Goal: Book appointment/travel/reservation

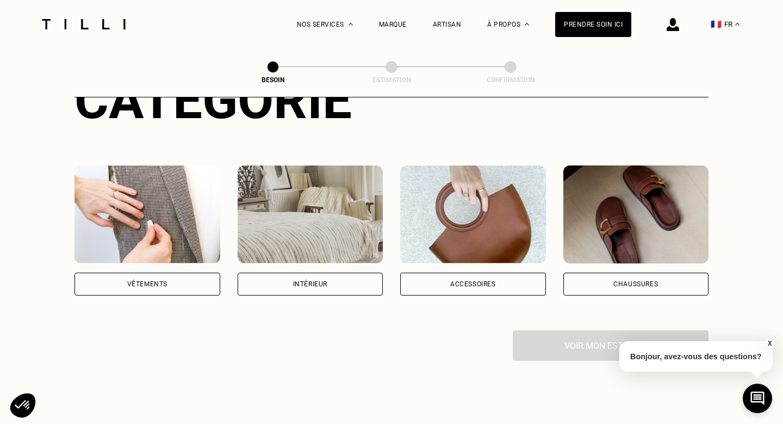
scroll to position [159, 0]
click at [164, 280] on div "Vêtements" at bounding box center [147, 283] width 40 height 7
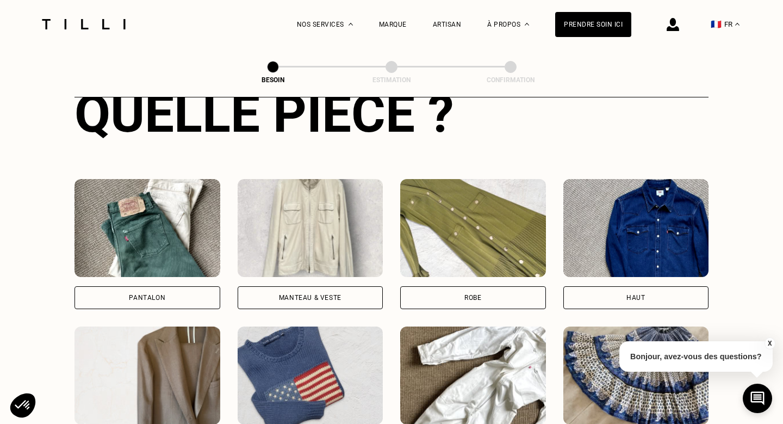
scroll to position [441, 0]
click at [164, 272] on div "Pantalon" at bounding box center [148, 243] width 146 height 130
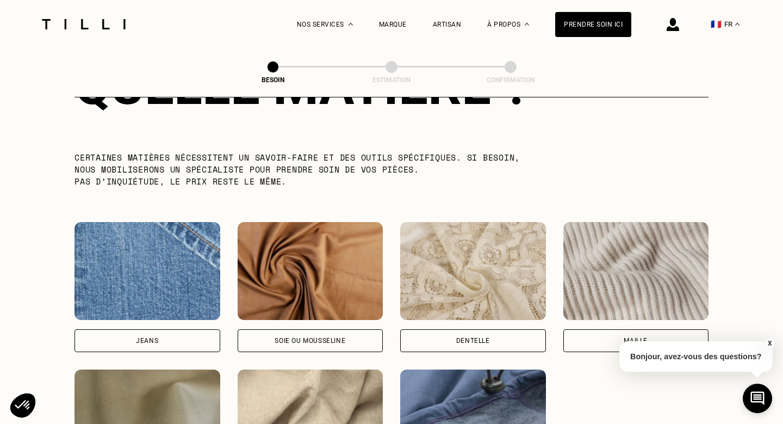
scroll to position [1059, 0]
click at [150, 337] on div "Jeans" at bounding box center [147, 340] width 22 height 7
select select "FR"
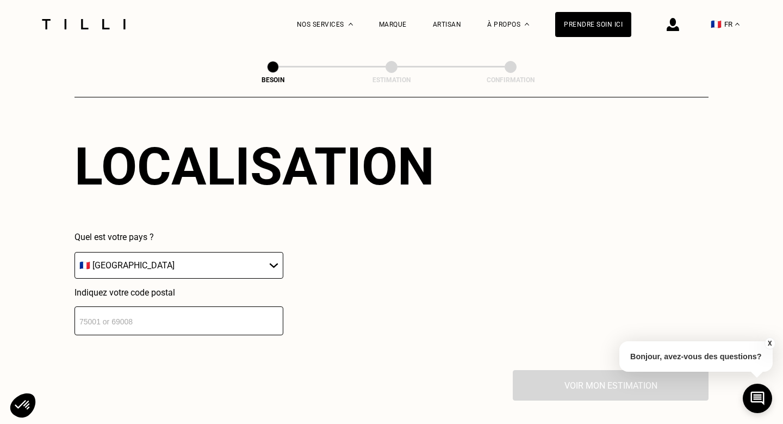
scroll to position [1514, 0]
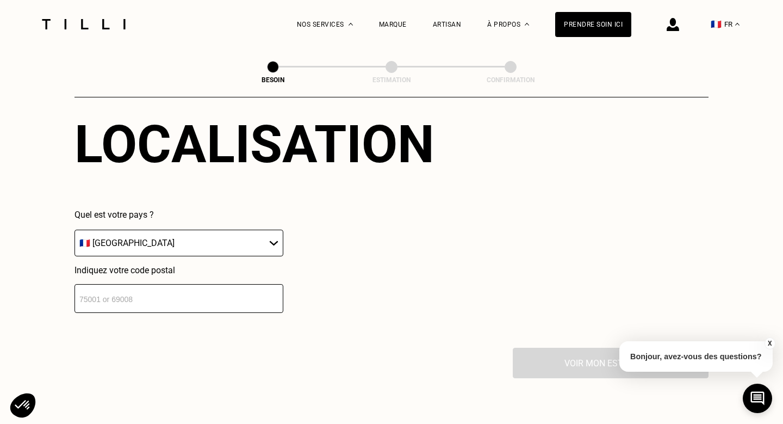
click at [150, 289] on input "number" at bounding box center [179, 298] width 209 height 29
type input "75018"
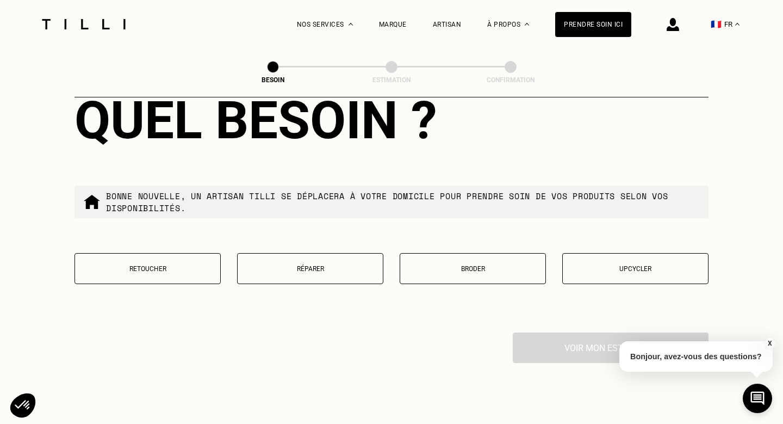
scroll to position [1807, 0]
click at [290, 264] on p "Réparer" at bounding box center [310, 268] width 134 height 8
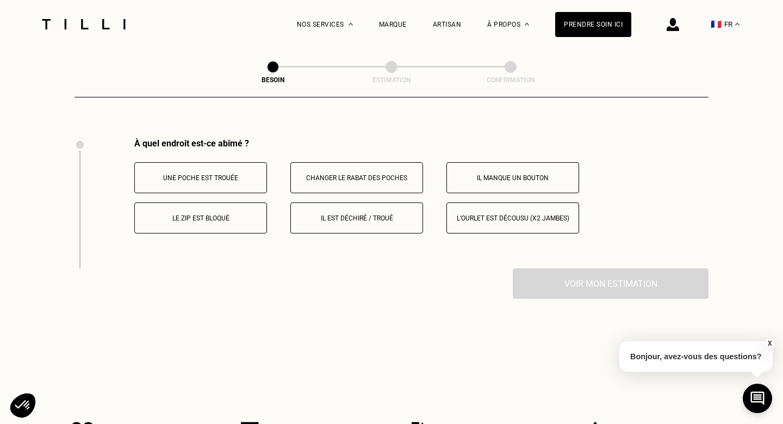
scroll to position [2006, 0]
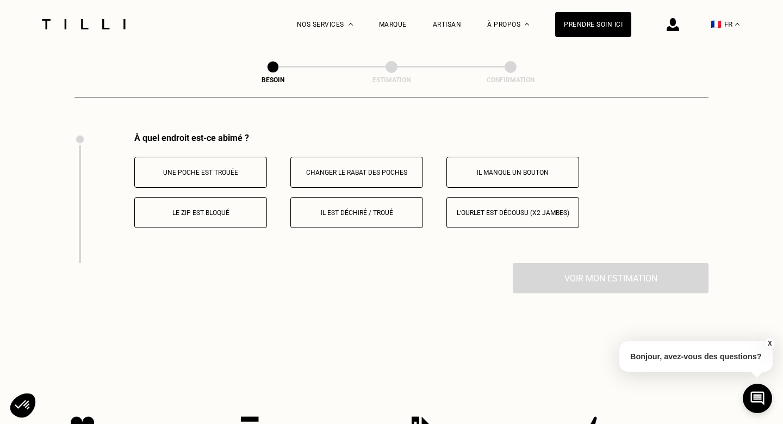
click at [204, 209] on p "Le zip est bloqué" at bounding box center [200, 213] width 121 height 8
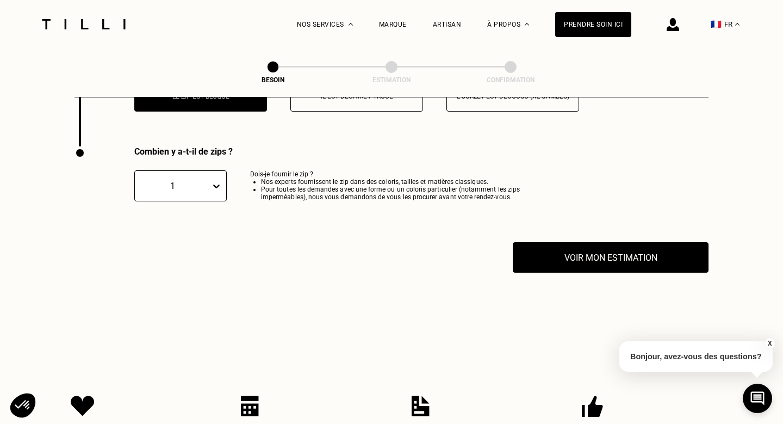
scroll to position [2136, 0]
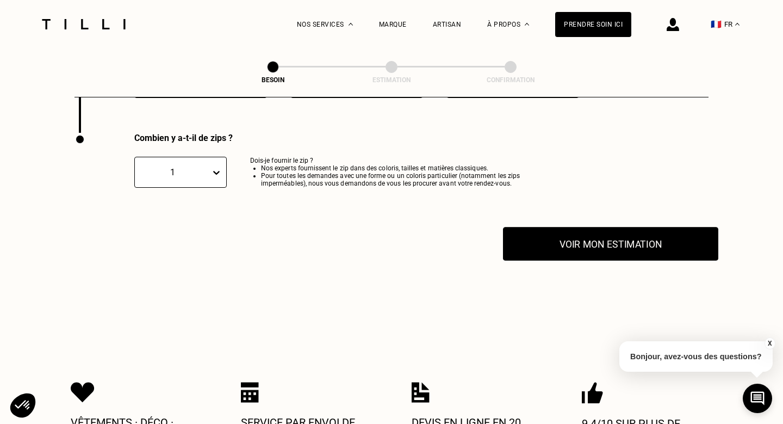
click at [575, 236] on button "Voir mon estimation" at bounding box center [610, 244] width 215 height 34
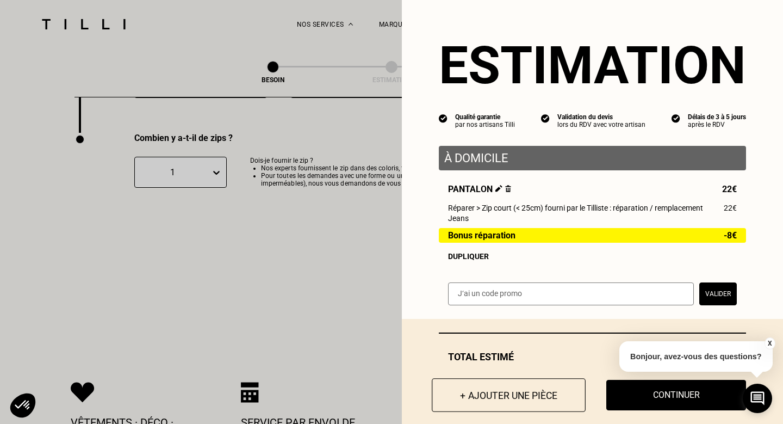
click at [527, 400] on button "+ Ajouter une pièce" at bounding box center [509, 395] width 154 height 34
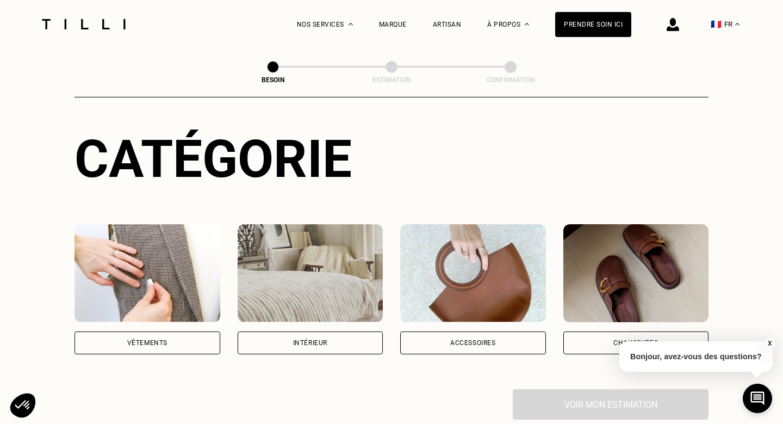
scroll to position [115, 0]
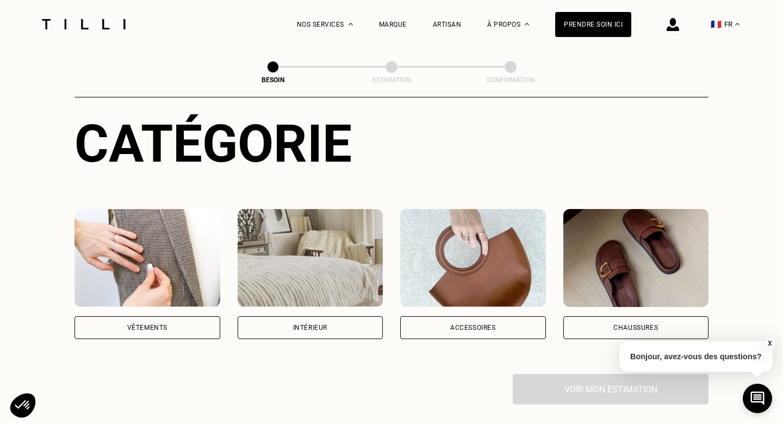
click at [166, 324] on div "Vêtements" at bounding box center [147, 327] width 40 height 7
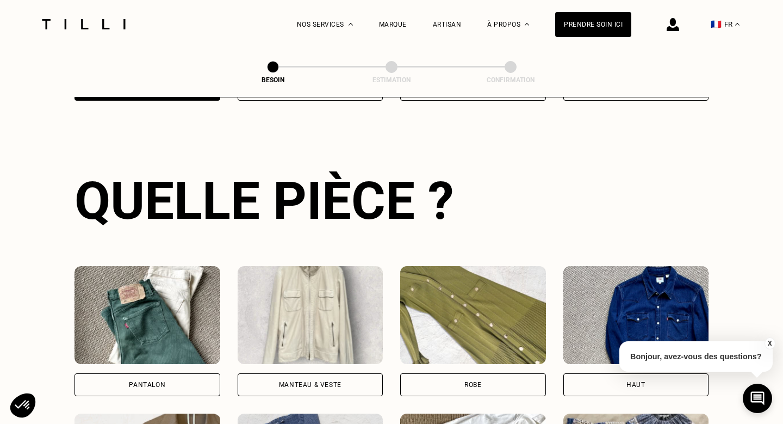
scroll to position [354, 0]
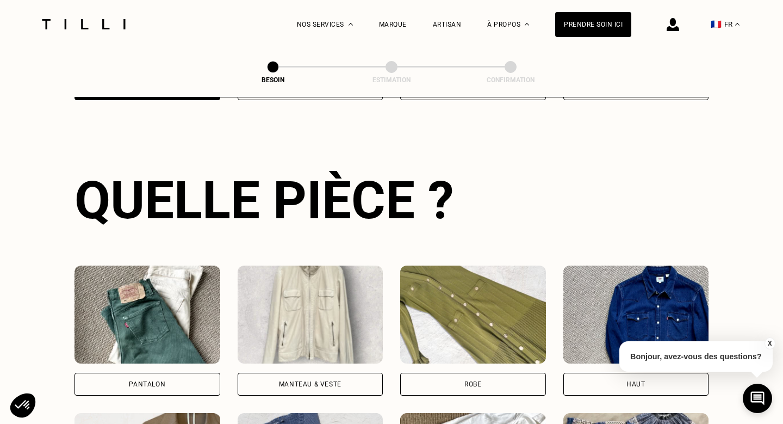
click at [166, 311] on img at bounding box center [148, 314] width 146 height 98
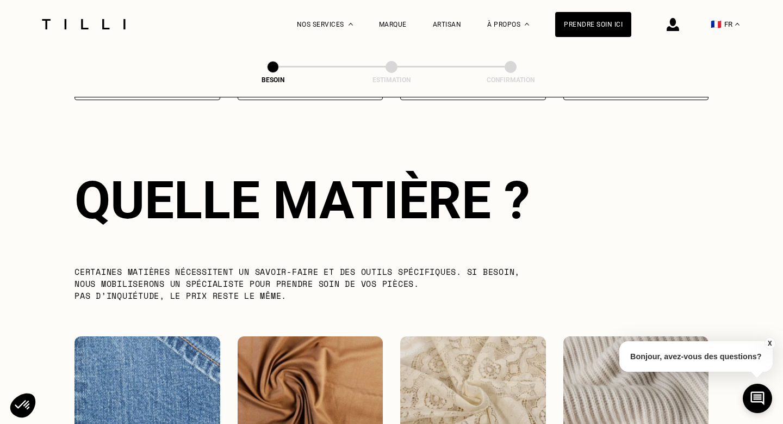
click at [164, 359] on img at bounding box center [148, 385] width 146 height 98
select select "FR"
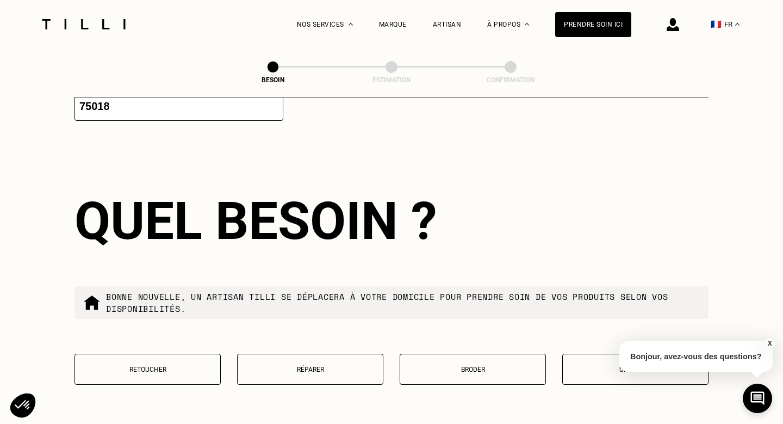
scroll to position [1804, 0]
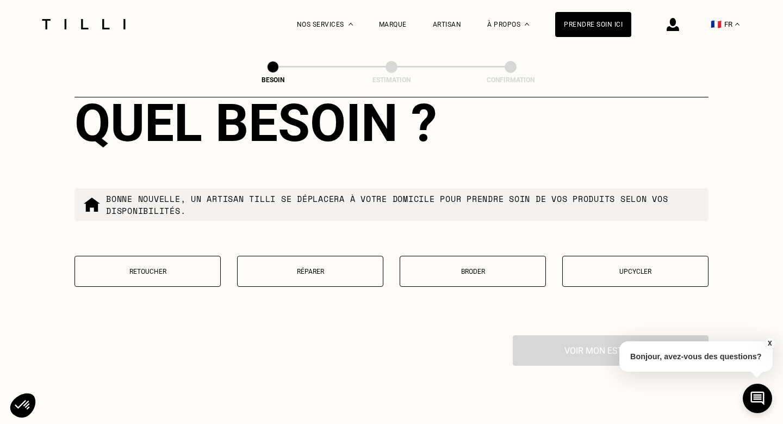
click at [328, 268] on p "Réparer" at bounding box center [310, 272] width 134 height 8
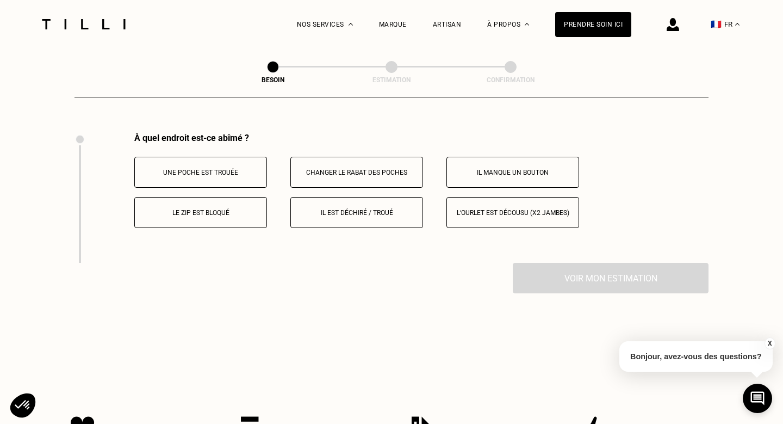
click at [221, 206] on button "Le zip est bloqué" at bounding box center [200, 212] width 133 height 31
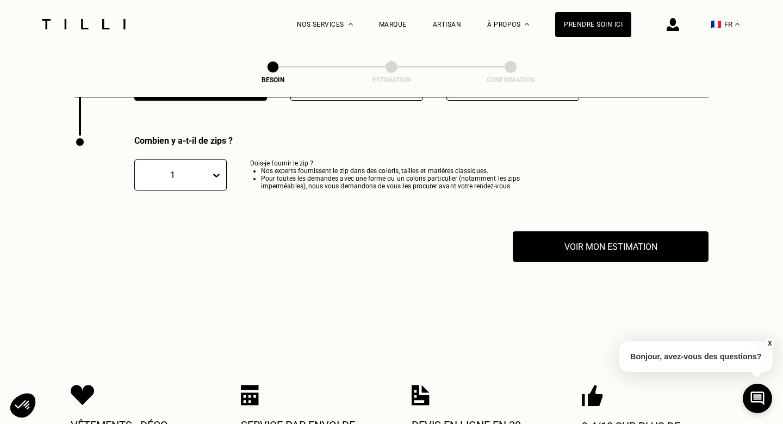
scroll to position [2136, 0]
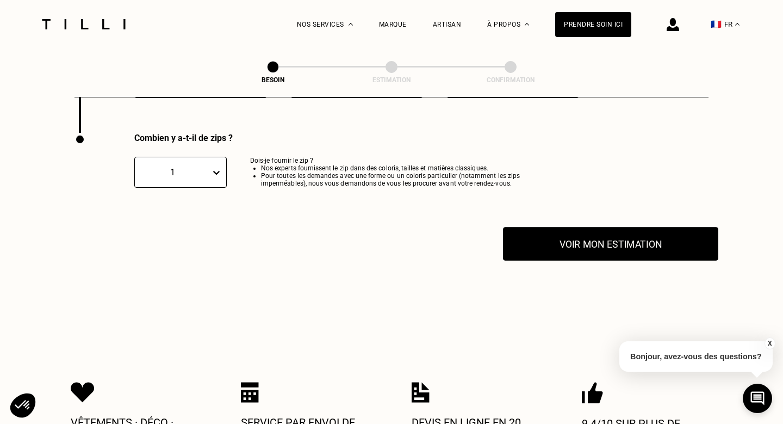
click at [609, 241] on button "Voir mon estimation" at bounding box center [610, 244] width 215 height 34
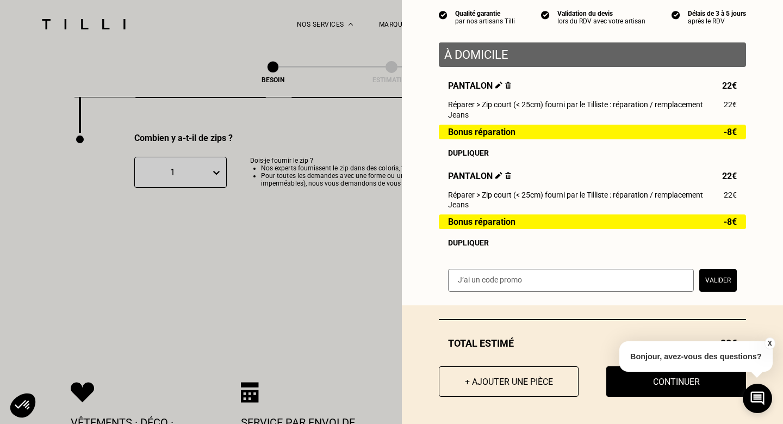
scroll to position [105, 0]
click at [505, 374] on button "+ Ajouter une pièce" at bounding box center [509, 381] width 154 height 34
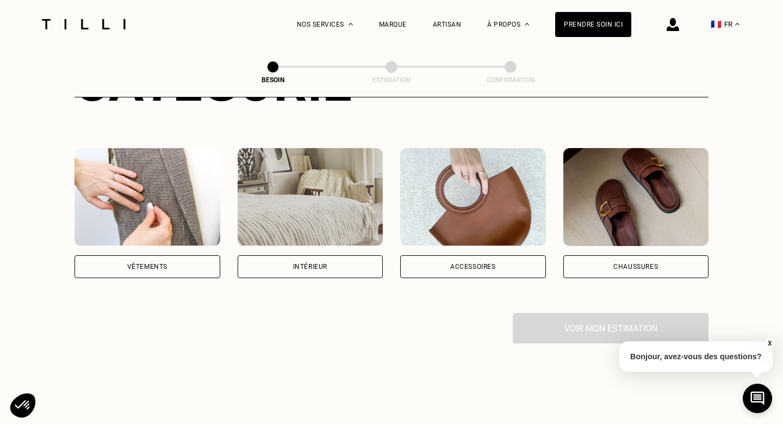
scroll to position [186, 0]
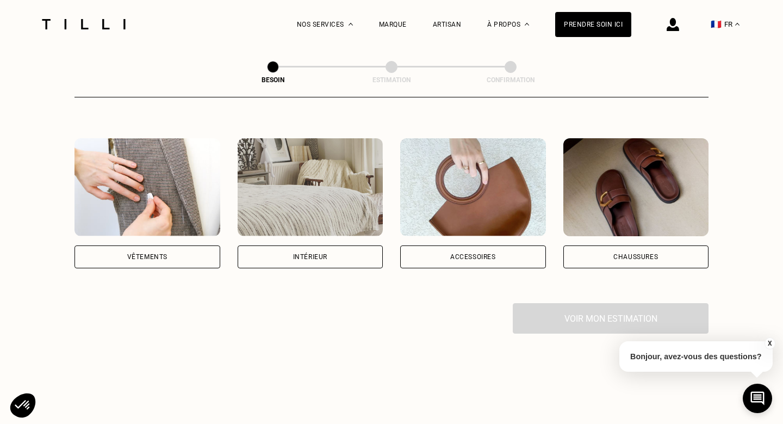
click at [428, 220] on img at bounding box center [473, 187] width 146 height 98
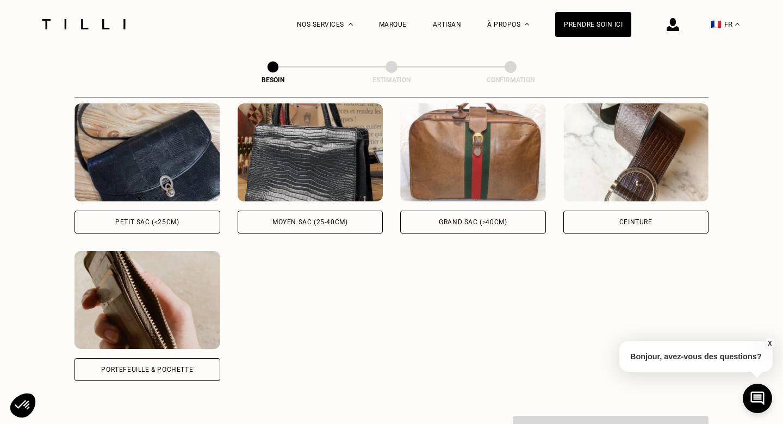
scroll to position [517, 0]
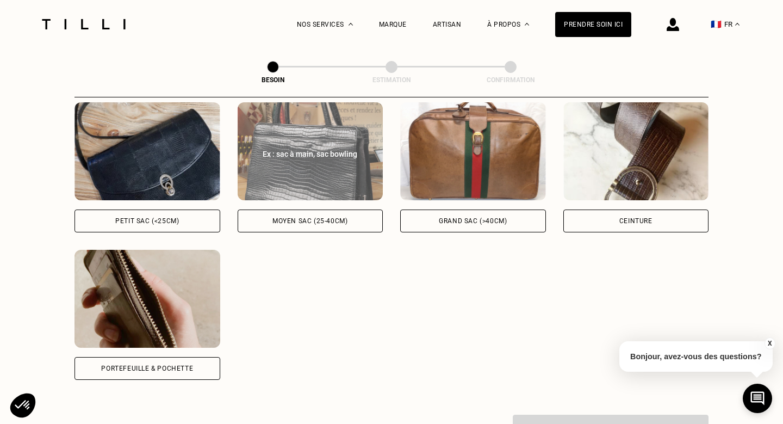
click at [320, 176] on img at bounding box center [311, 151] width 146 height 98
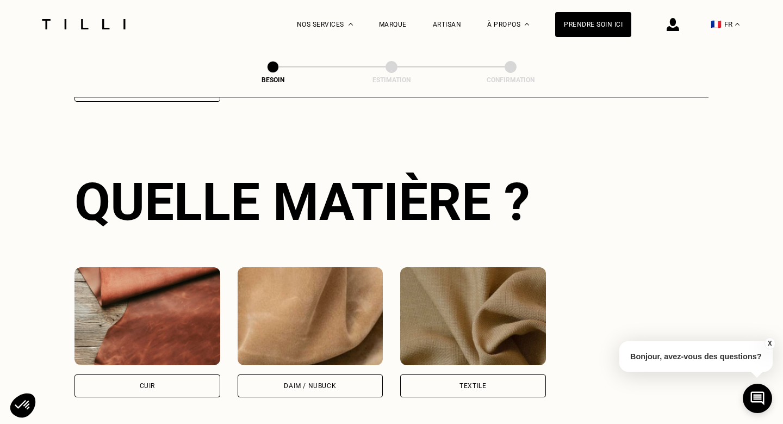
scroll to position [797, 0]
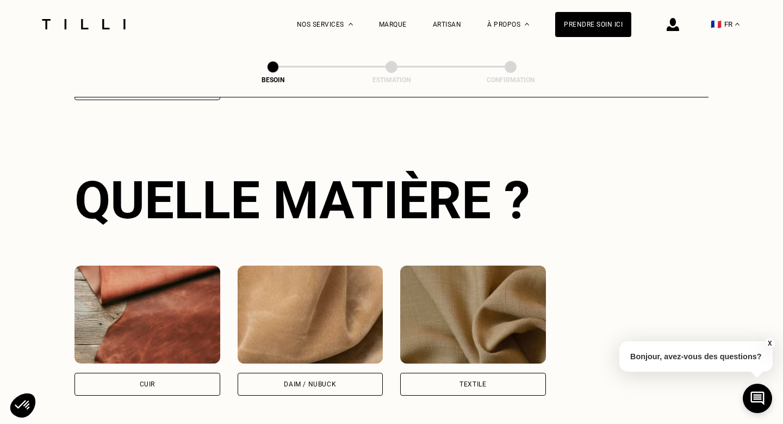
click at [502, 279] on img at bounding box center [473, 314] width 146 height 98
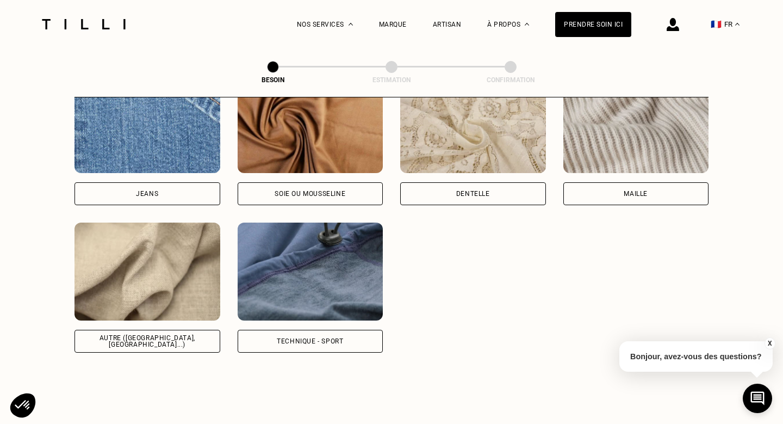
scroll to position [1279, 0]
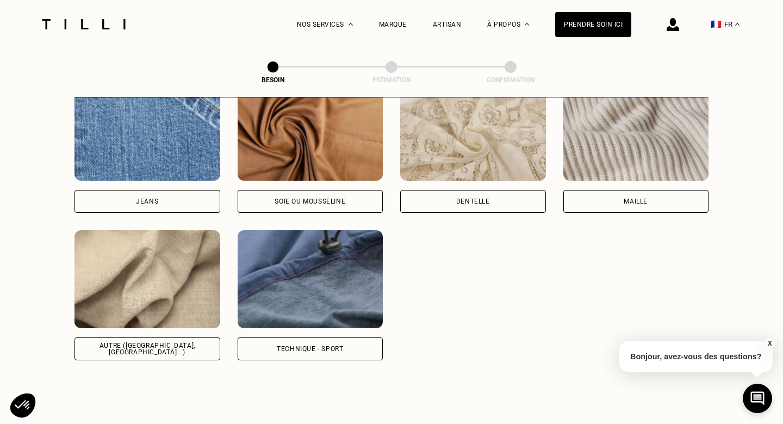
click at [136, 284] on img at bounding box center [148, 279] width 146 height 98
select select "FR"
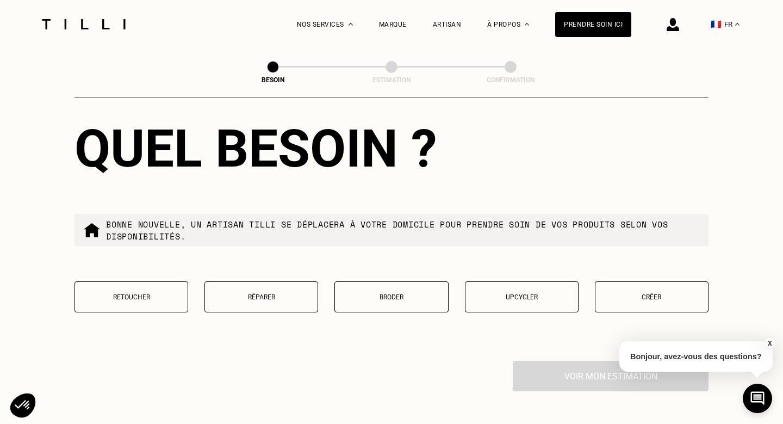
click at [136, 293] on p "Retoucher" at bounding box center [132, 297] width 102 height 8
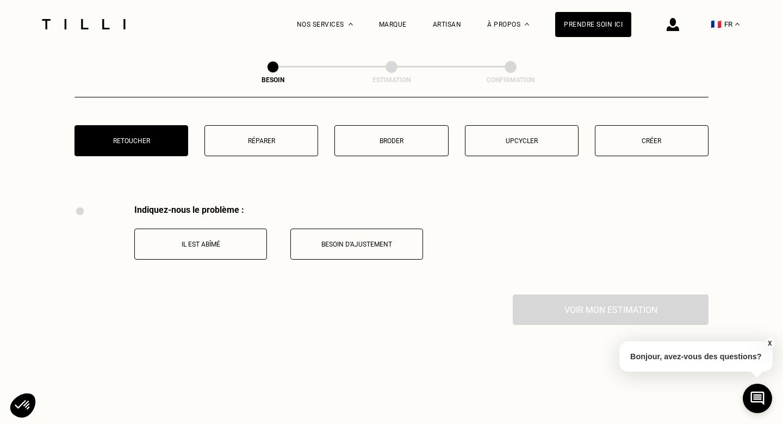
scroll to position [1969, 0]
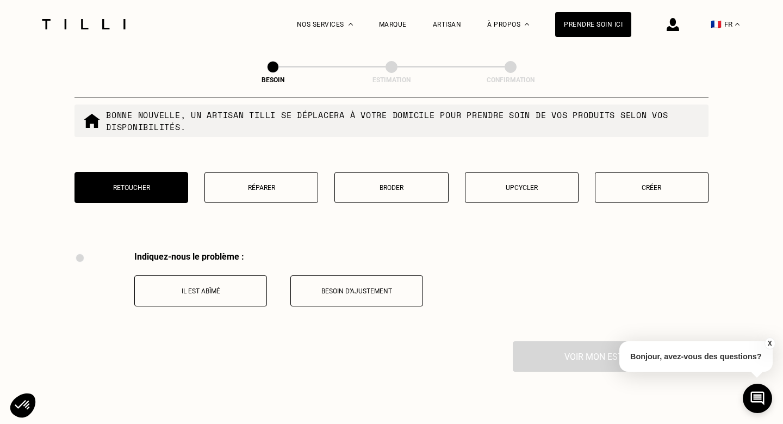
click at [294, 172] on button "Réparer" at bounding box center [262, 187] width 114 height 31
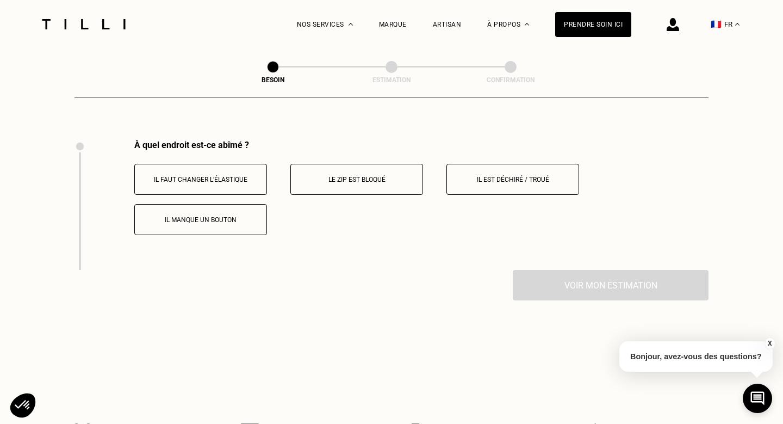
scroll to position [2086, 0]
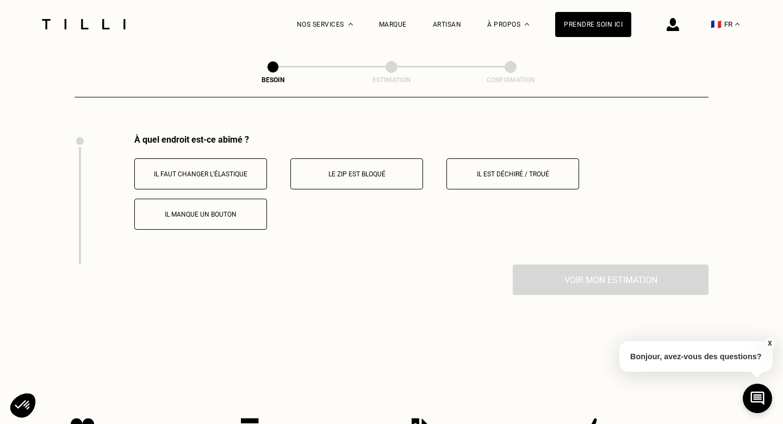
click at [478, 170] on p "Il est déchiré / troué" at bounding box center [513, 174] width 121 height 8
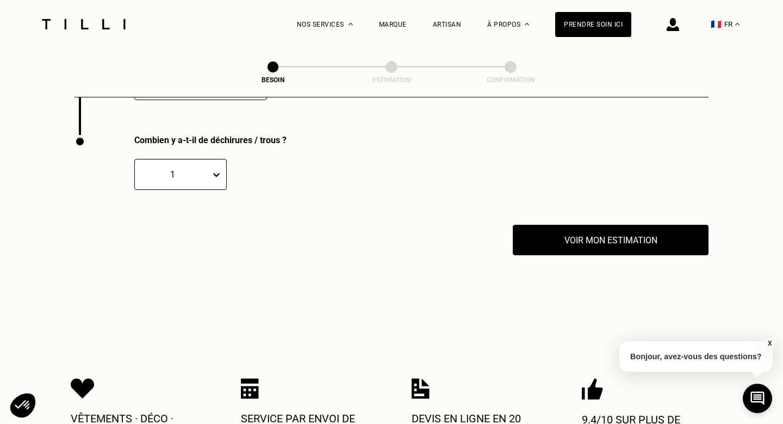
scroll to position [2216, 0]
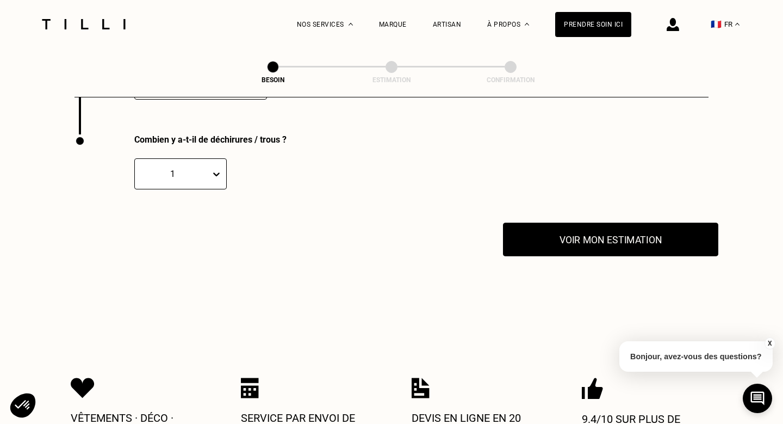
click at [576, 222] on button "Voir mon estimation" at bounding box center [610, 239] width 215 height 34
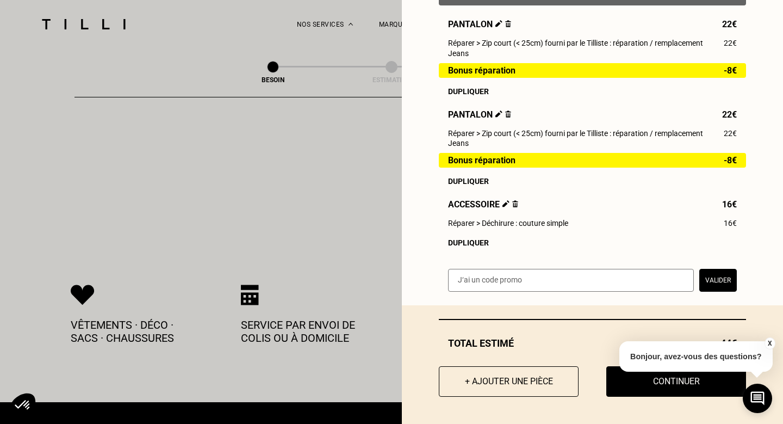
scroll to position [2336, 0]
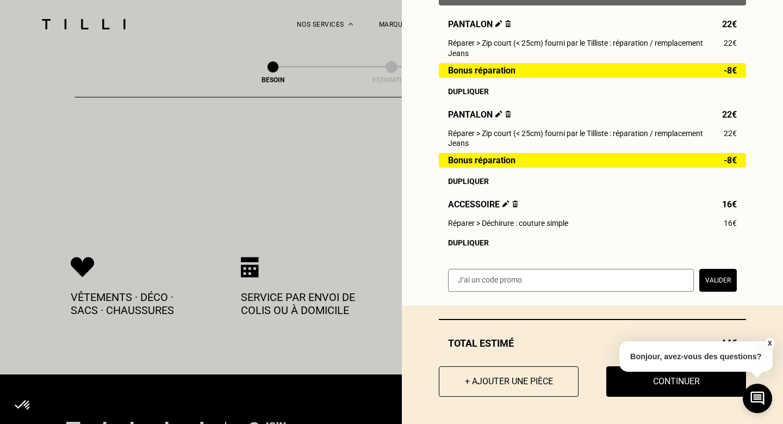
click at [770, 342] on button "X" at bounding box center [769, 343] width 11 height 12
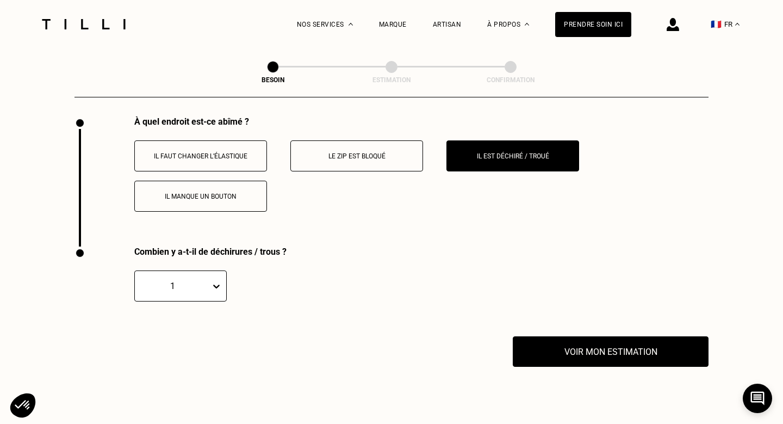
scroll to position [2103, 0]
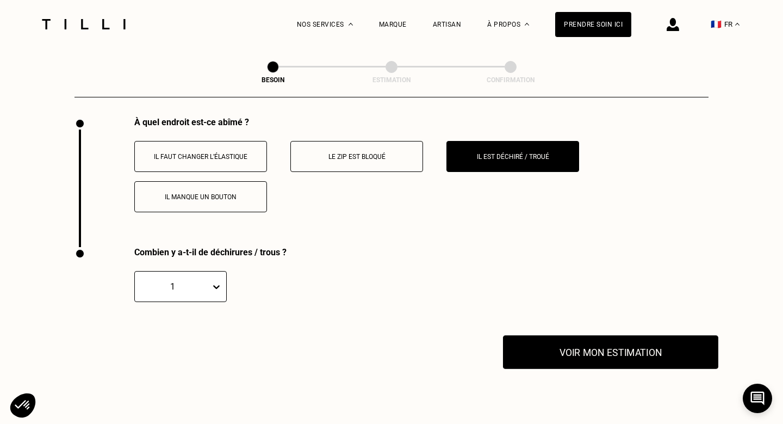
click at [641, 343] on button "Voir mon estimation" at bounding box center [610, 352] width 215 height 34
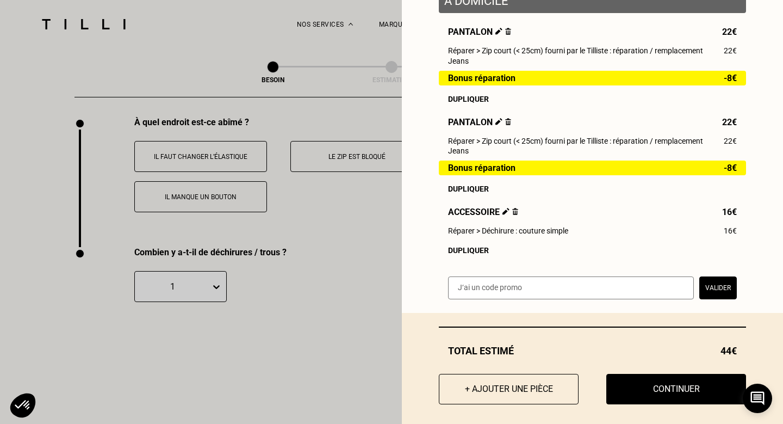
scroll to position [167, 0]
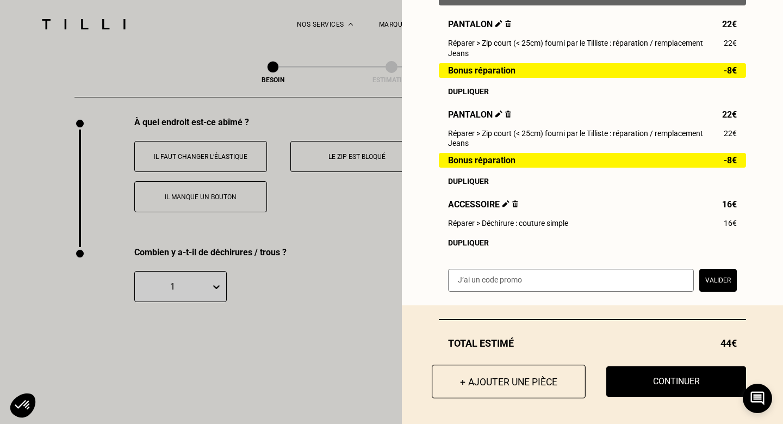
click at [509, 391] on button "+ Ajouter une pièce" at bounding box center [509, 381] width 154 height 34
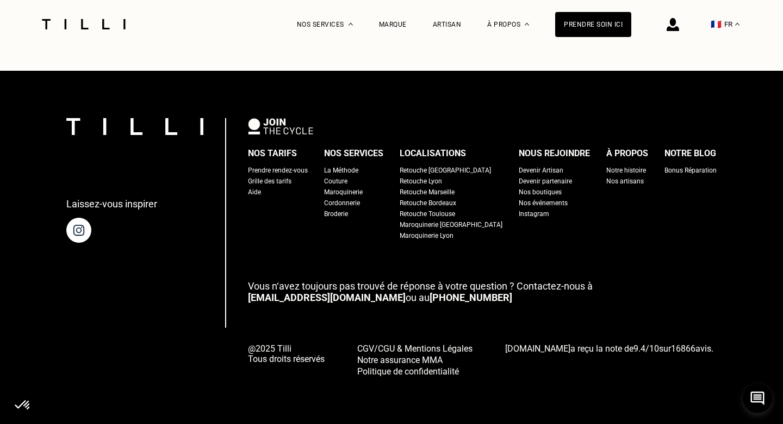
scroll to position [0, 0]
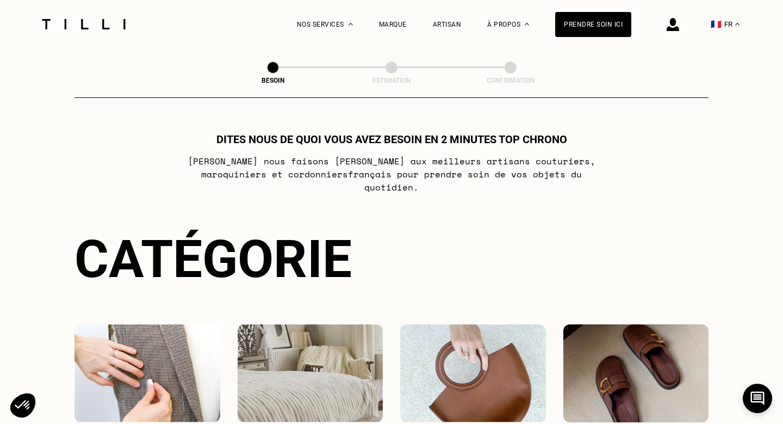
click at [177, 366] on img at bounding box center [148, 373] width 146 height 98
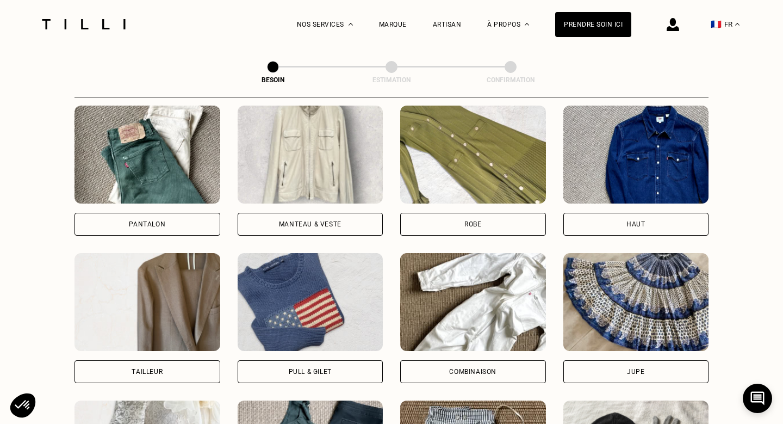
scroll to position [515, 0]
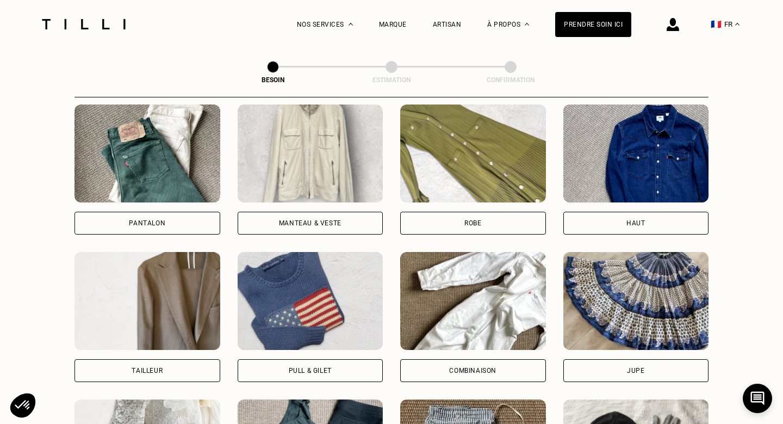
click at [312, 359] on div "Pull & gilet" at bounding box center [311, 370] width 146 height 23
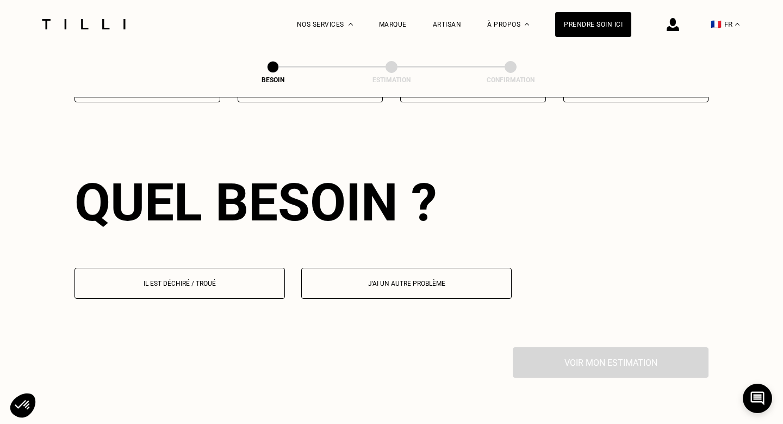
scroll to position [944, 0]
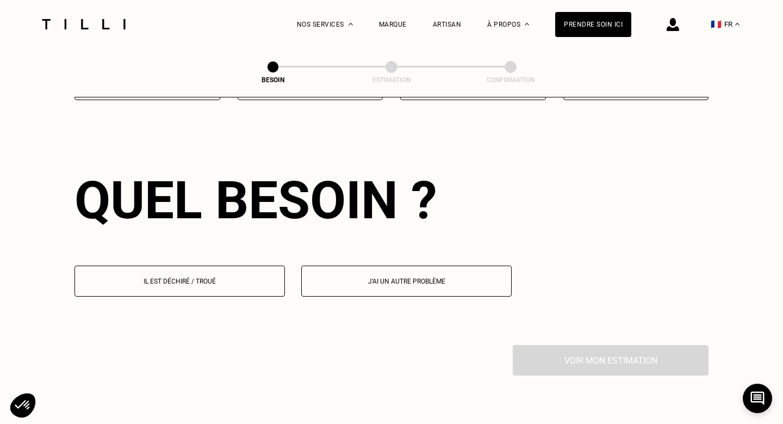
click at [230, 277] on p "Il est déchiré / troué" at bounding box center [180, 281] width 199 height 8
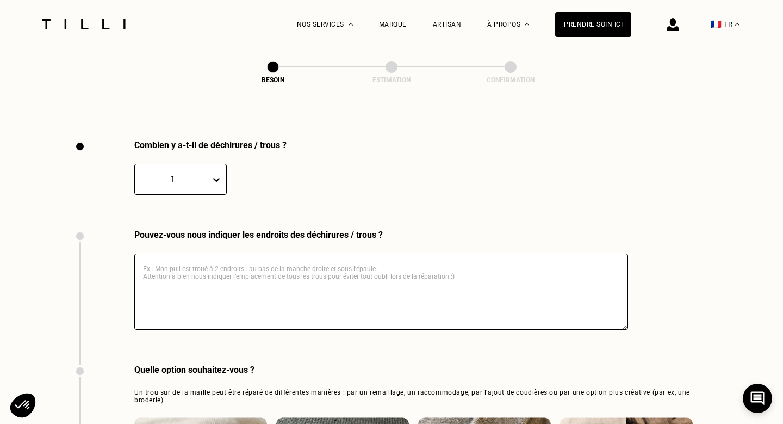
scroll to position [1155, 0]
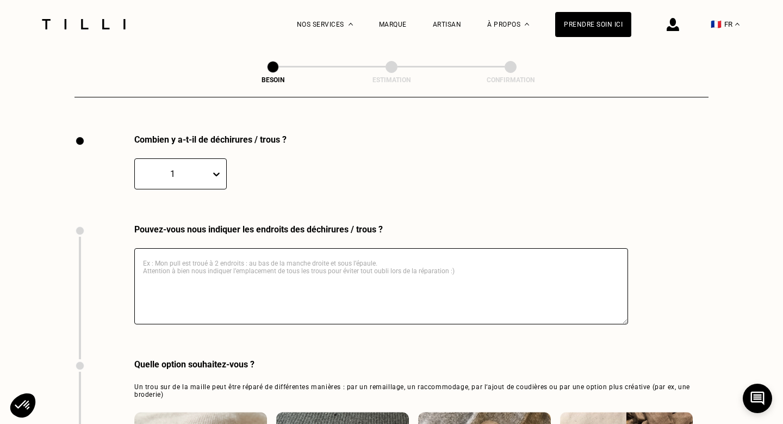
click at [215, 169] on icon at bounding box center [216, 174] width 11 height 11
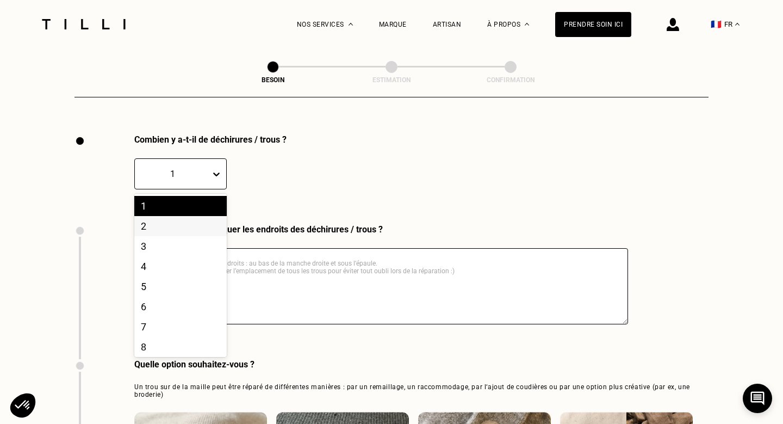
click at [197, 216] on div "2" at bounding box center [180, 226] width 92 height 20
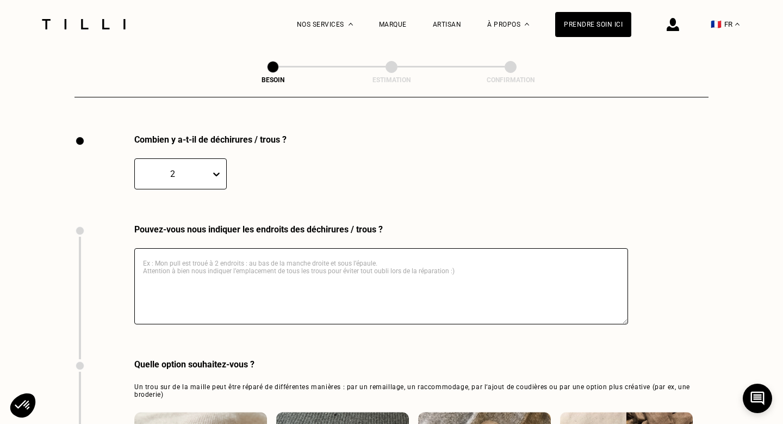
click at [227, 255] on textarea at bounding box center [381, 286] width 494 height 76
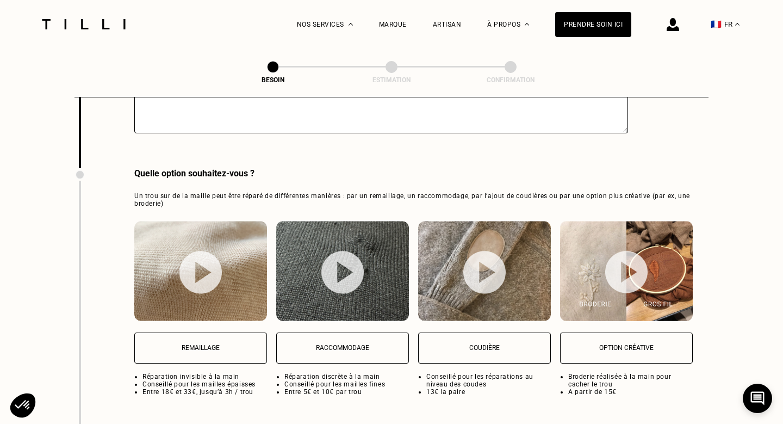
scroll to position [1364, 0]
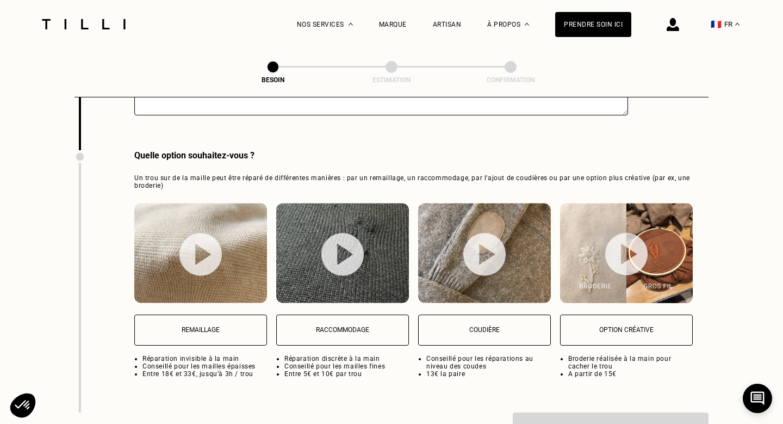
type textarea "toute une manche et tout un cote du pull"
click at [336, 326] on p "Raccommodage" at bounding box center [342, 330] width 121 height 8
select select "FR"
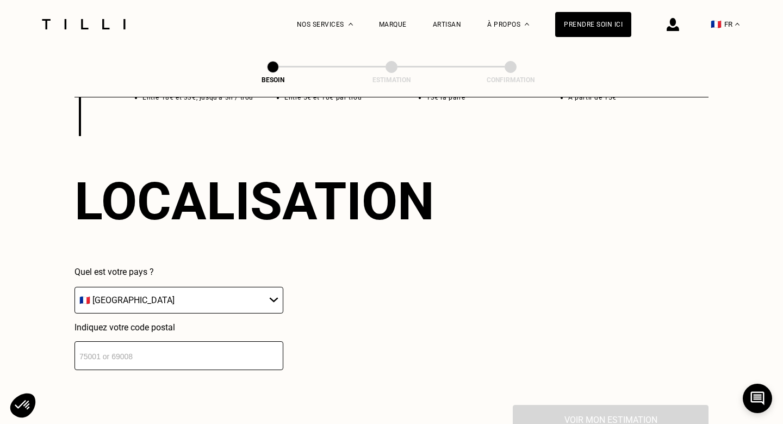
scroll to position [1642, 0]
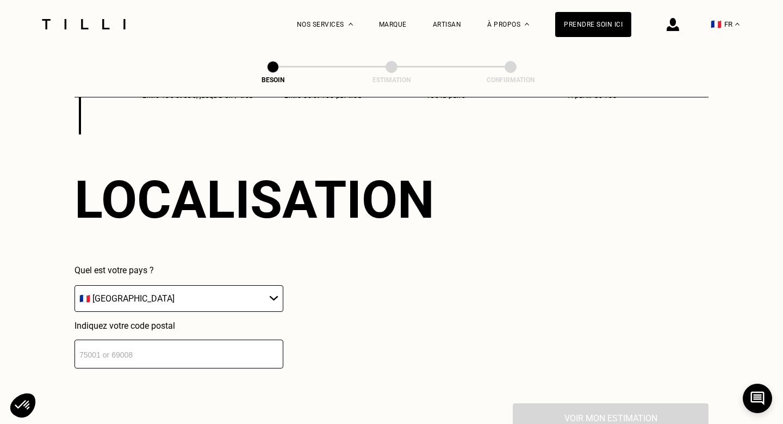
click at [239, 326] on div "Indiquez votre code postal" at bounding box center [179, 344] width 209 height 48
click at [236, 339] on input "number" at bounding box center [179, 353] width 209 height 29
type input "75018"
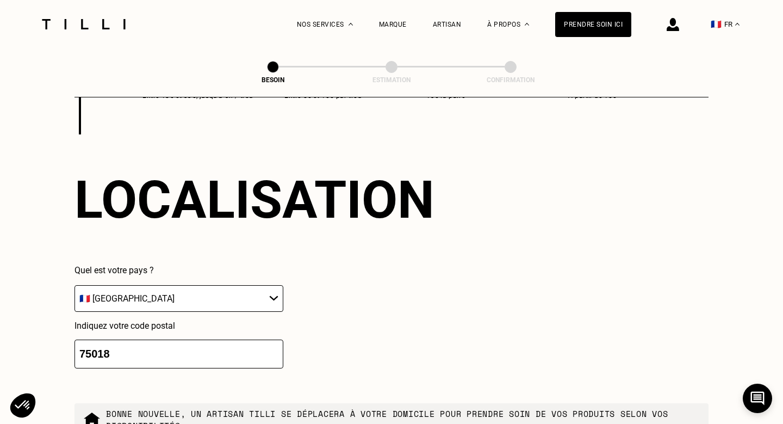
click at [348, 342] on div "Quel est votre pays ? 🇩🇪 [GEOGRAPHIC_DATA] 🇦🇹 [GEOGRAPHIC_DATA] 🇧🇪 [GEOGRAPHIC_…" at bounding box center [255, 316] width 360 height 103
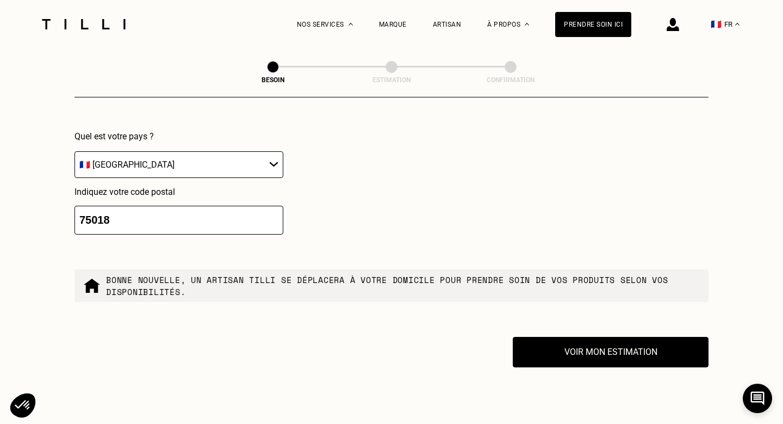
scroll to position [1777, 0]
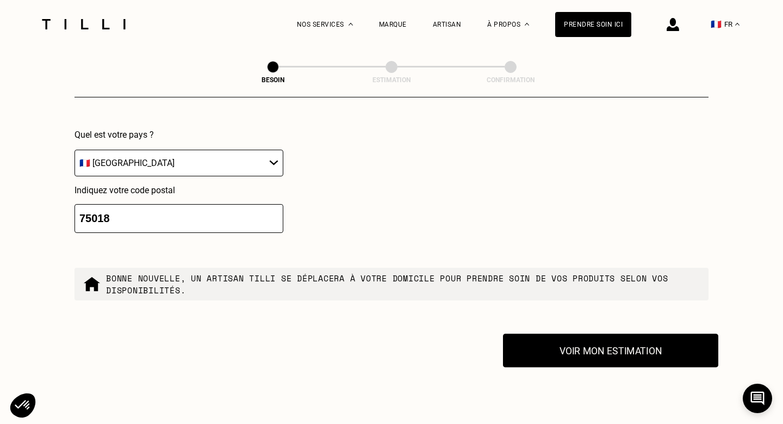
click at [611, 343] on button "Voir mon estimation" at bounding box center [610, 350] width 215 height 34
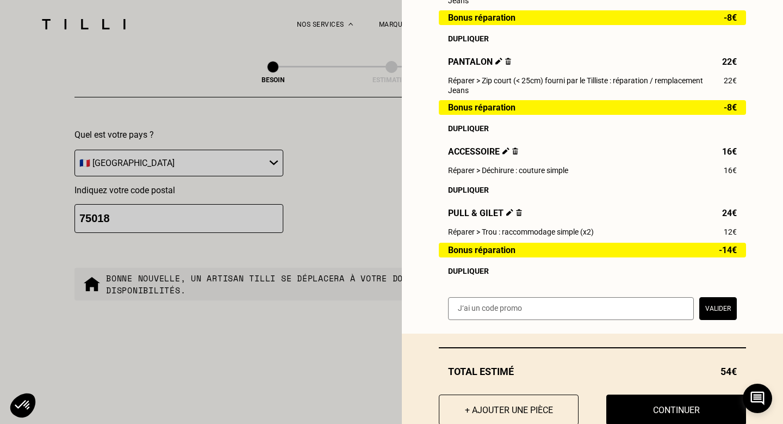
scroll to position [219, 0]
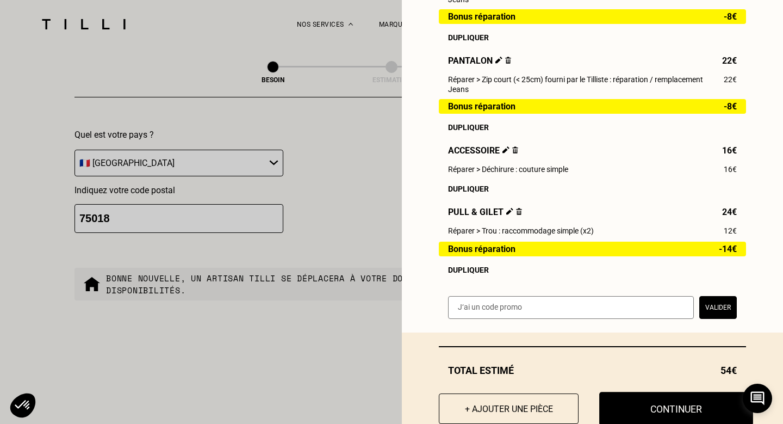
click at [651, 411] on button "Continuer" at bounding box center [676, 409] width 154 height 34
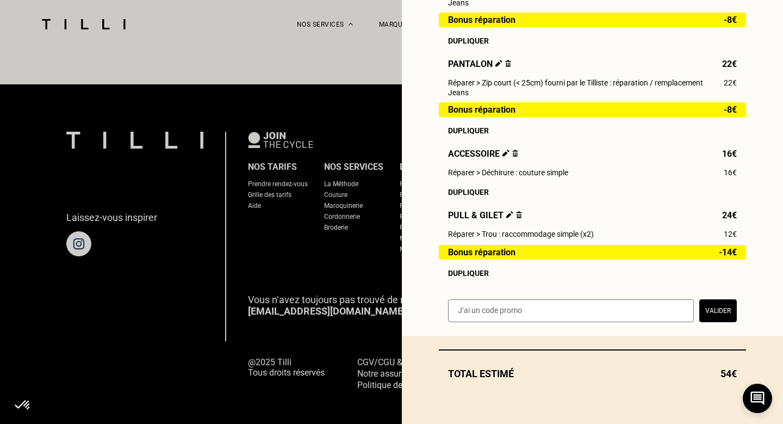
scroll to position [218, 0]
select select "FR"
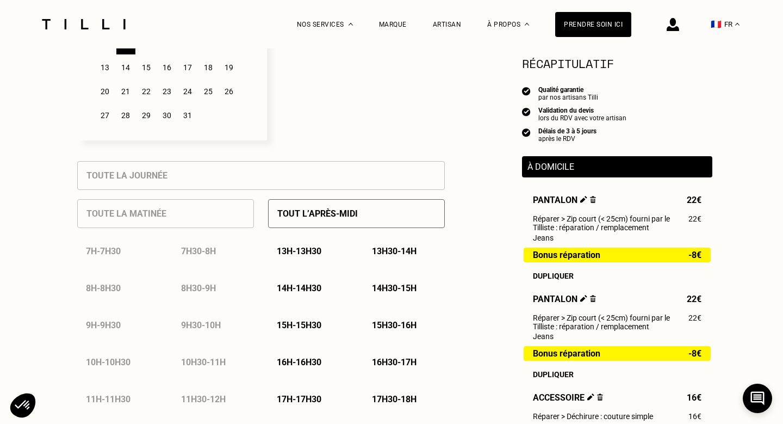
scroll to position [394, 0]
click at [400, 219] on div "Tout l’après-midi" at bounding box center [356, 212] width 177 height 29
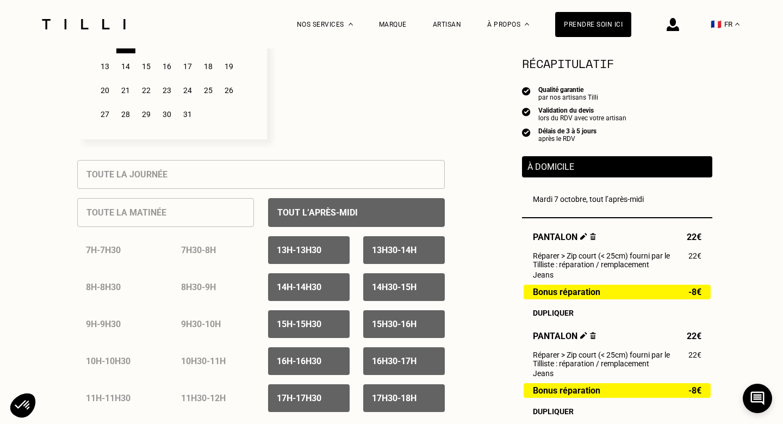
click at [387, 284] on p "14h30 - 15h" at bounding box center [394, 287] width 45 height 10
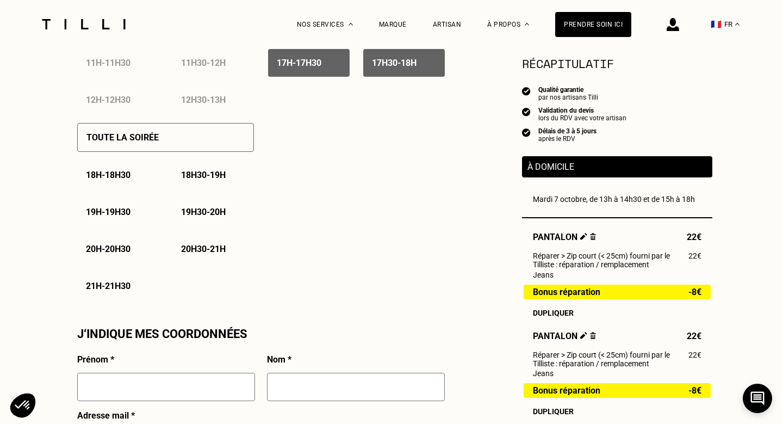
scroll to position [730, 0]
click at [200, 128] on div "Toute la soirée" at bounding box center [165, 136] width 177 height 29
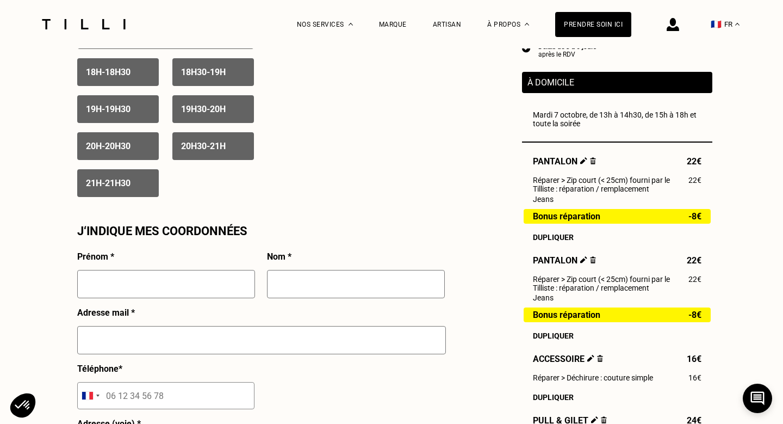
scroll to position [833, 0]
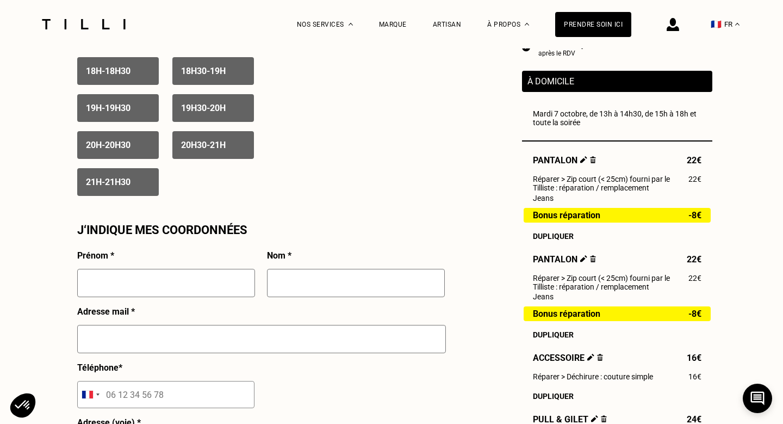
click at [201, 274] on input "text" at bounding box center [166, 283] width 178 height 28
type input "June"
type input "Mausset"
type input "[EMAIL_ADDRESS][DOMAIN_NAME]"
type input "06 12 32 42 82"
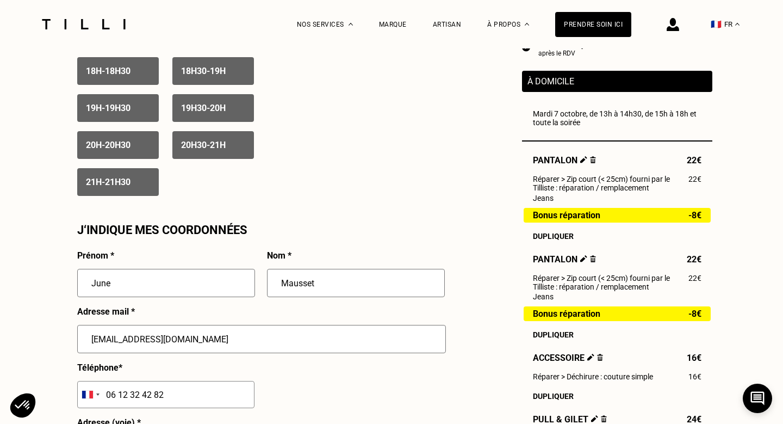
type input "[STREET_ADDRESS]"
type input "Code 15b03, Interphone 010, 1e et."
type input "[GEOGRAPHIC_DATA]"
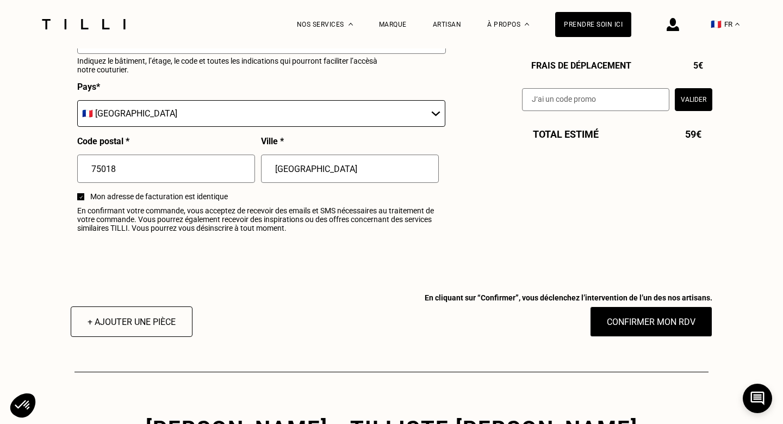
scroll to position [1310, 0]
click at [629, 319] on button "Confirmer mon RDV" at bounding box center [651, 321] width 135 height 34
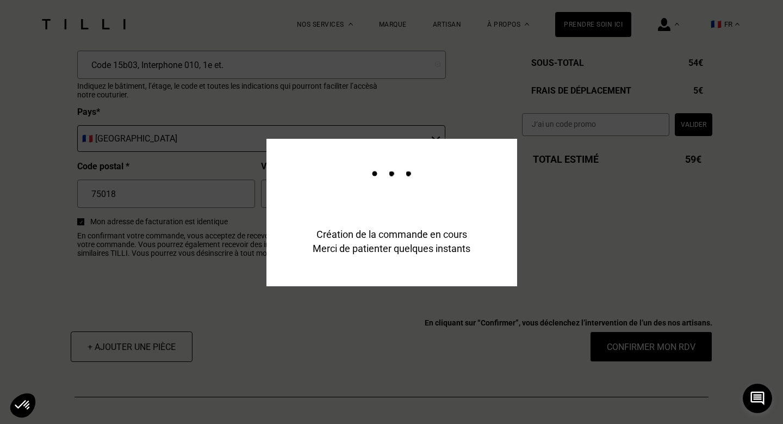
scroll to position [1336, 0]
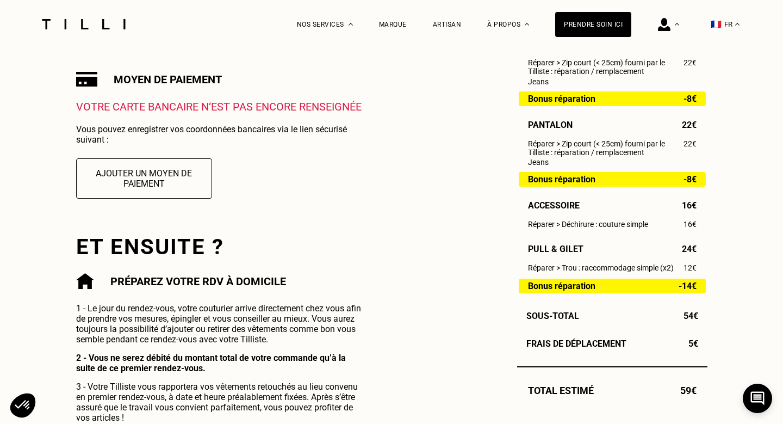
scroll to position [370, 0]
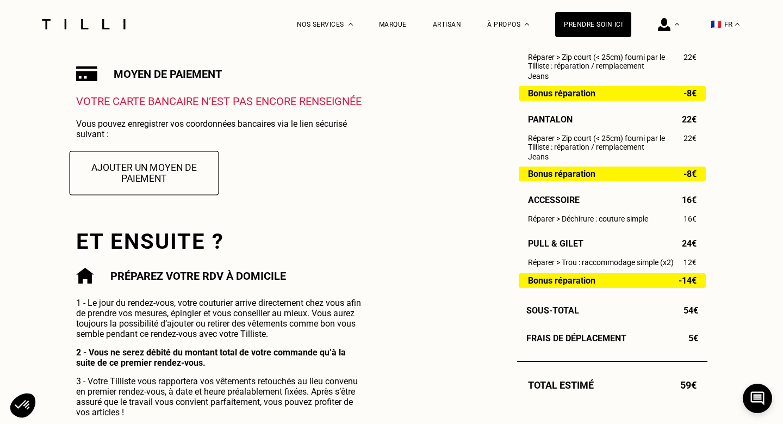
click at [156, 176] on button "Ajouter un moyen de paiement" at bounding box center [144, 173] width 150 height 44
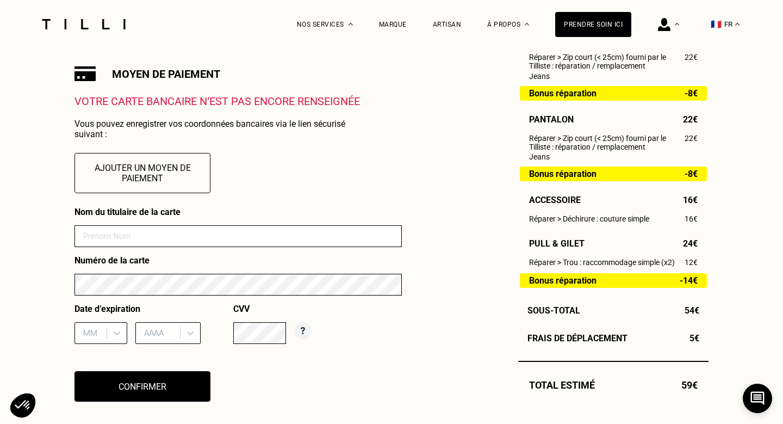
click at [134, 233] on input at bounding box center [238, 236] width 327 height 22
type input "[PERSON_NAME]"
type input "05"
type input "2029"
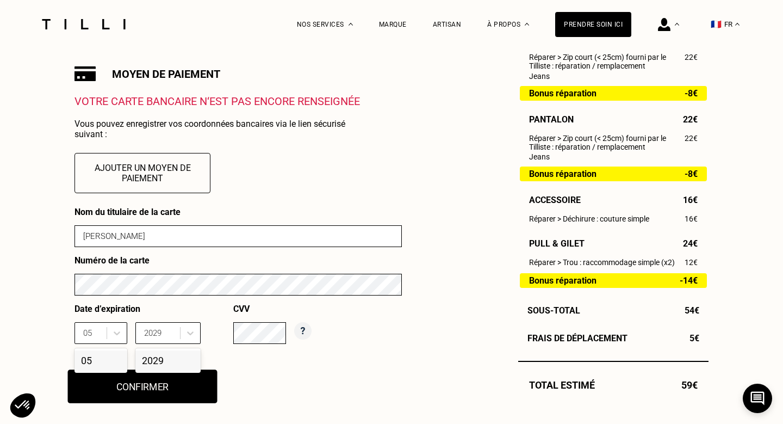
click at [197, 394] on button "Confirmer" at bounding box center [143, 386] width 150 height 34
click at [205, 312] on p "Date d’expiration" at bounding box center [154, 309] width 159 height 10
click at [105, 356] on div "05" at bounding box center [101, 360] width 53 height 20
click at [158, 361] on div "2029" at bounding box center [167, 360] width 65 height 20
click at [149, 378] on button "Confirmer" at bounding box center [143, 386] width 150 height 34
